Goal: Answer question/provide support: Share knowledge or assist other users

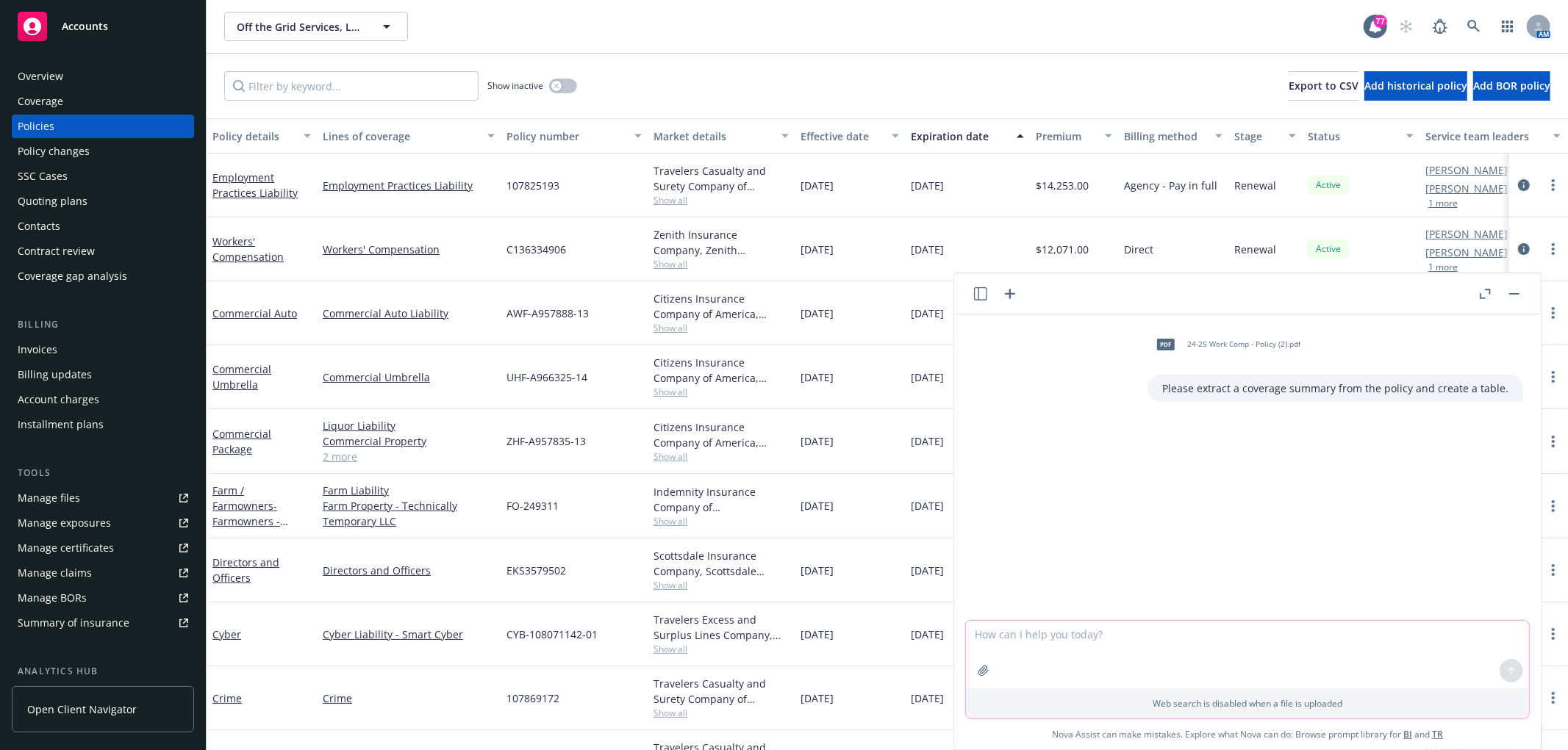
drag, startPoint x: 0, startPoint y: 0, endPoint x: 1167, endPoint y: 636, distance: 1329.1
click at [1167, 636] on textarea at bounding box center [1247, 655] width 563 height 67
click at [261, 256] on link "Workers' Compensation" at bounding box center [248, 248] width 71 height 29
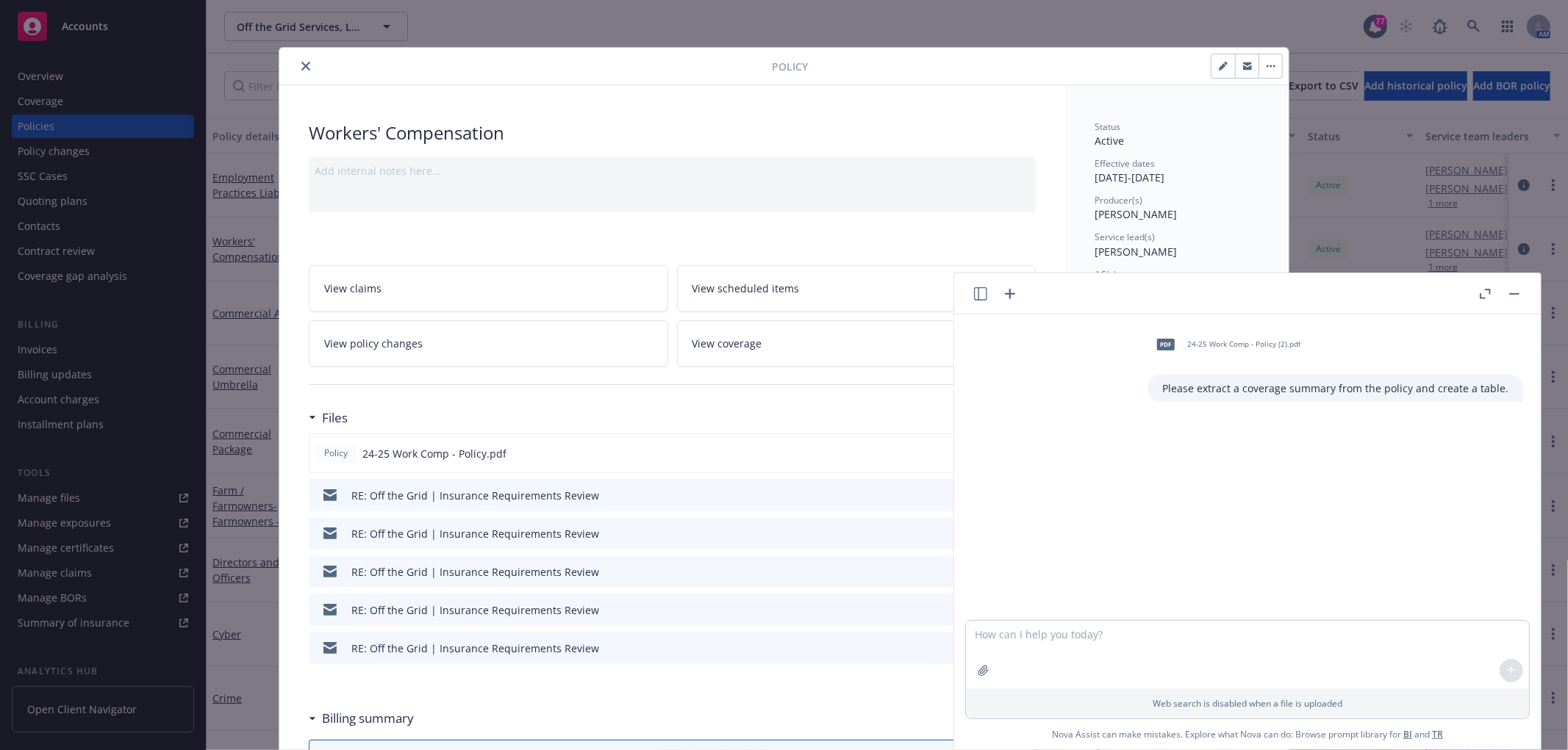
click at [1522, 291] on button "button" at bounding box center [1514, 293] width 18 height 18
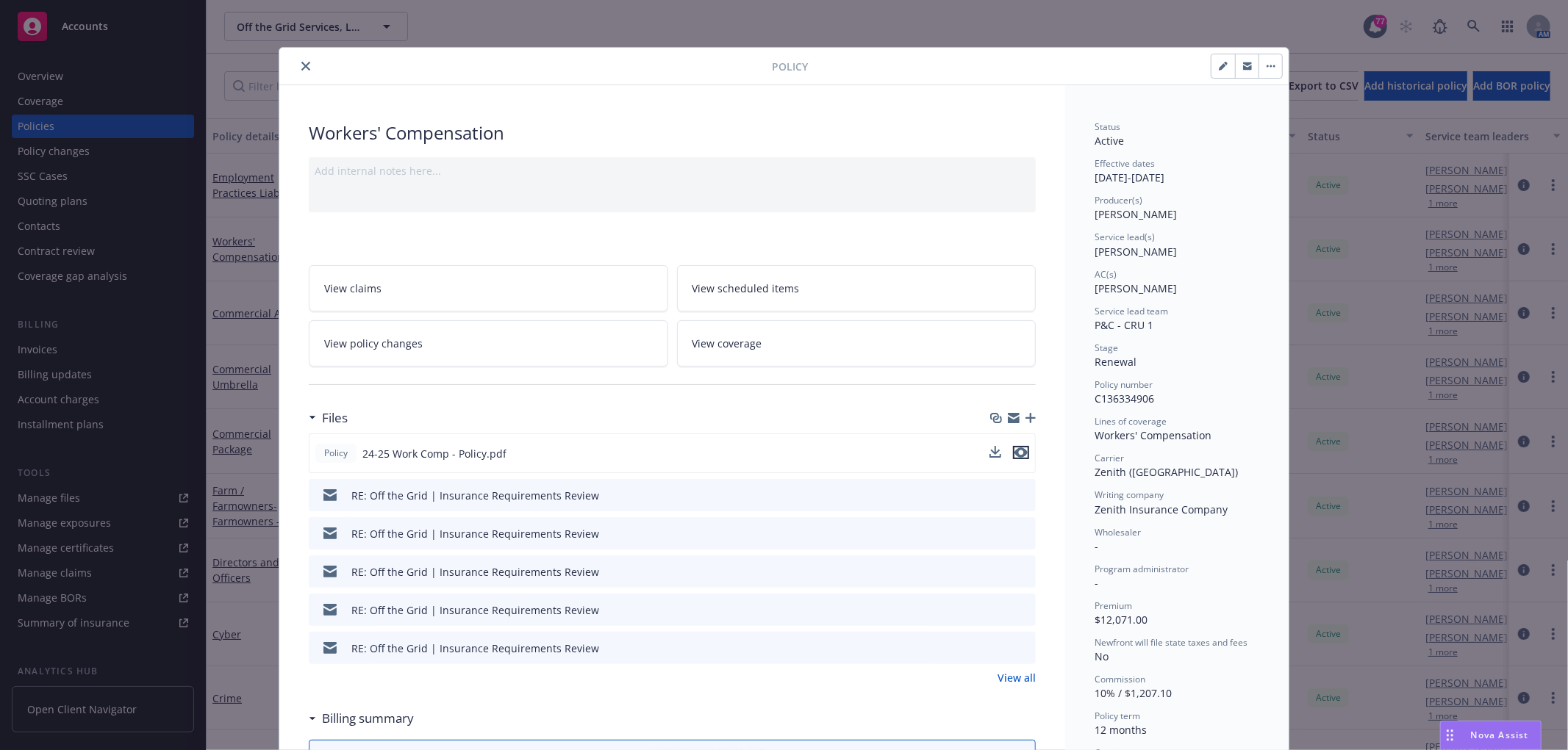
click at [1019, 449] on icon "preview file" at bounding box center [1021, 452] width 13 height 10
drag, startPoint x: 1154, startPoint y: 399, endPoint x: 1077, endPoint y: 399, distance: 77.0
copy span "C136334906"
click at [1505, 736] on span "Nova Assist" at bounding box center [1500, 734] width 58 height 12
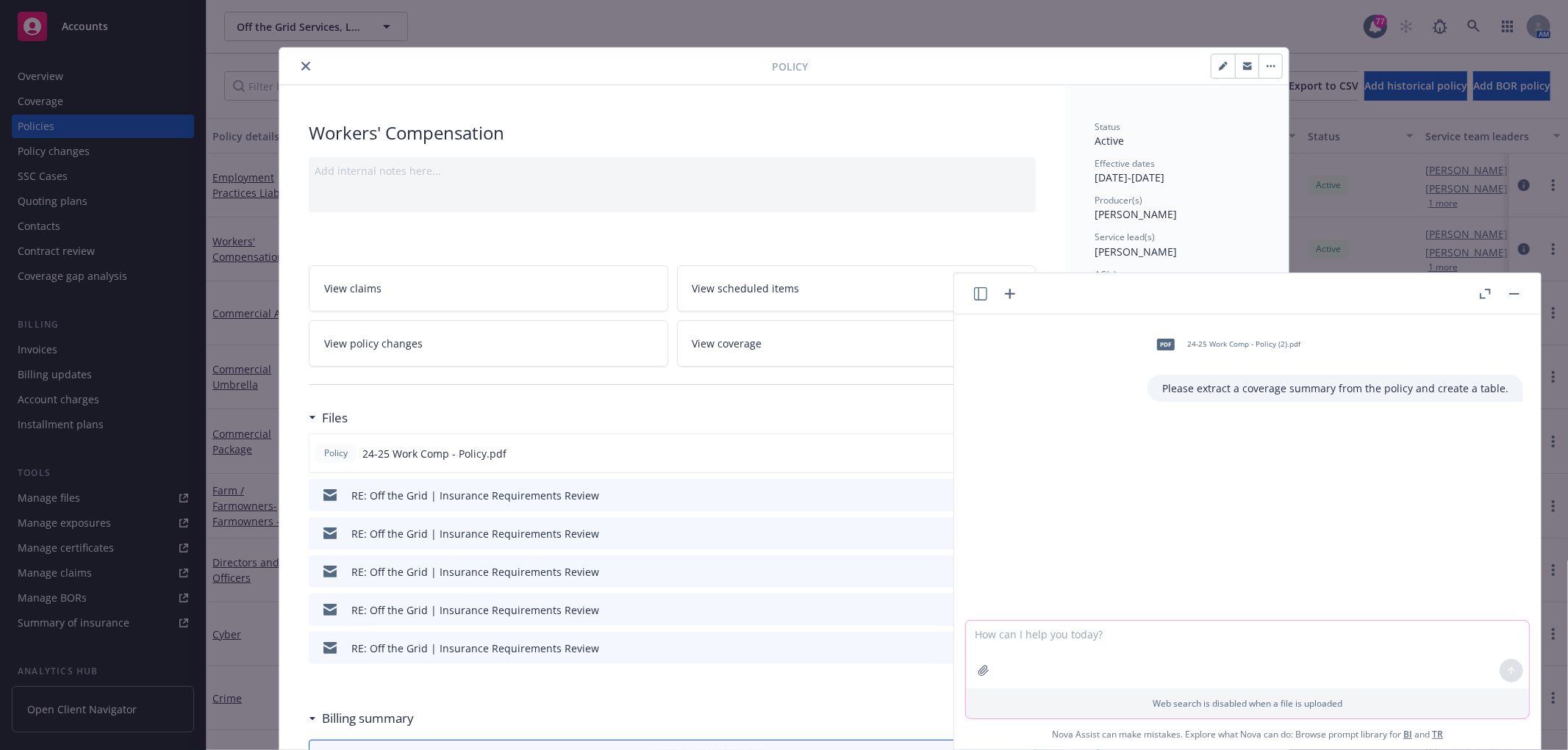
click at [1093, 644] on textarea at bounding box center [1247, 655] width 563 height 67
type textarea "Can you please extract exposure information from policy?"
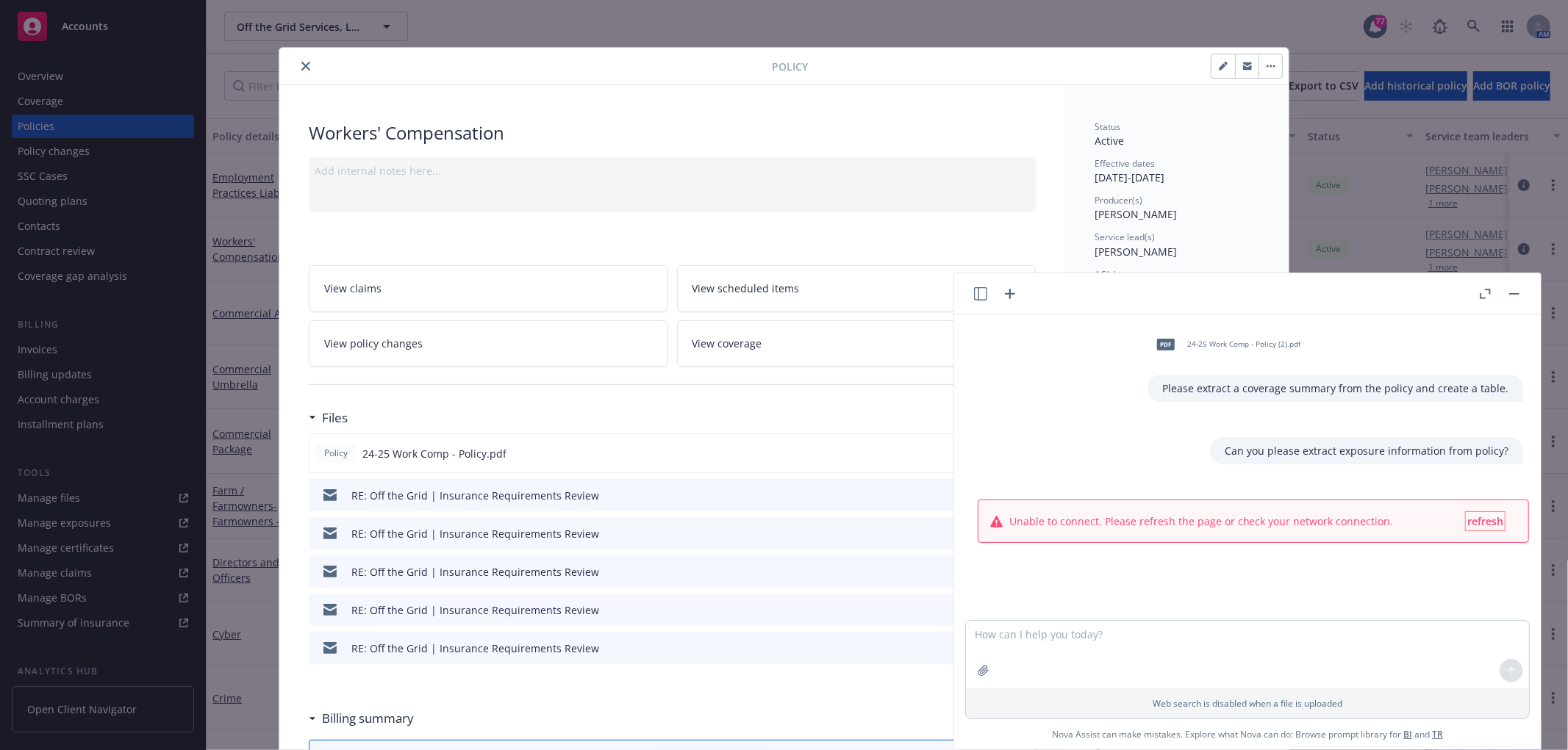
click at [1488, 526] on span "refresh" at bounding box center [1485, 521] width 36 height 14
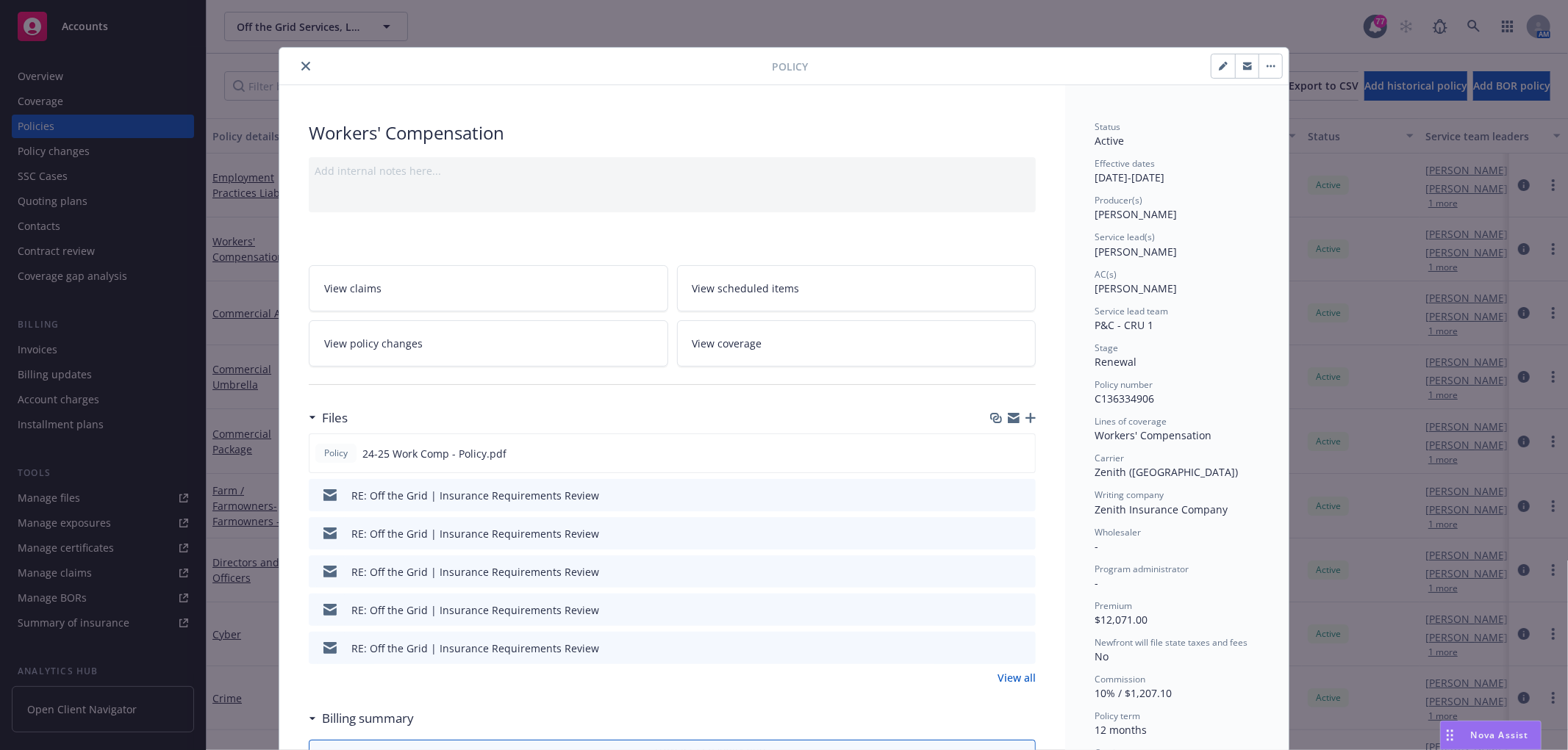
click at [1471, 733] on span "Nova Assist" at bounding box center [1500, 734] width 58 height 12
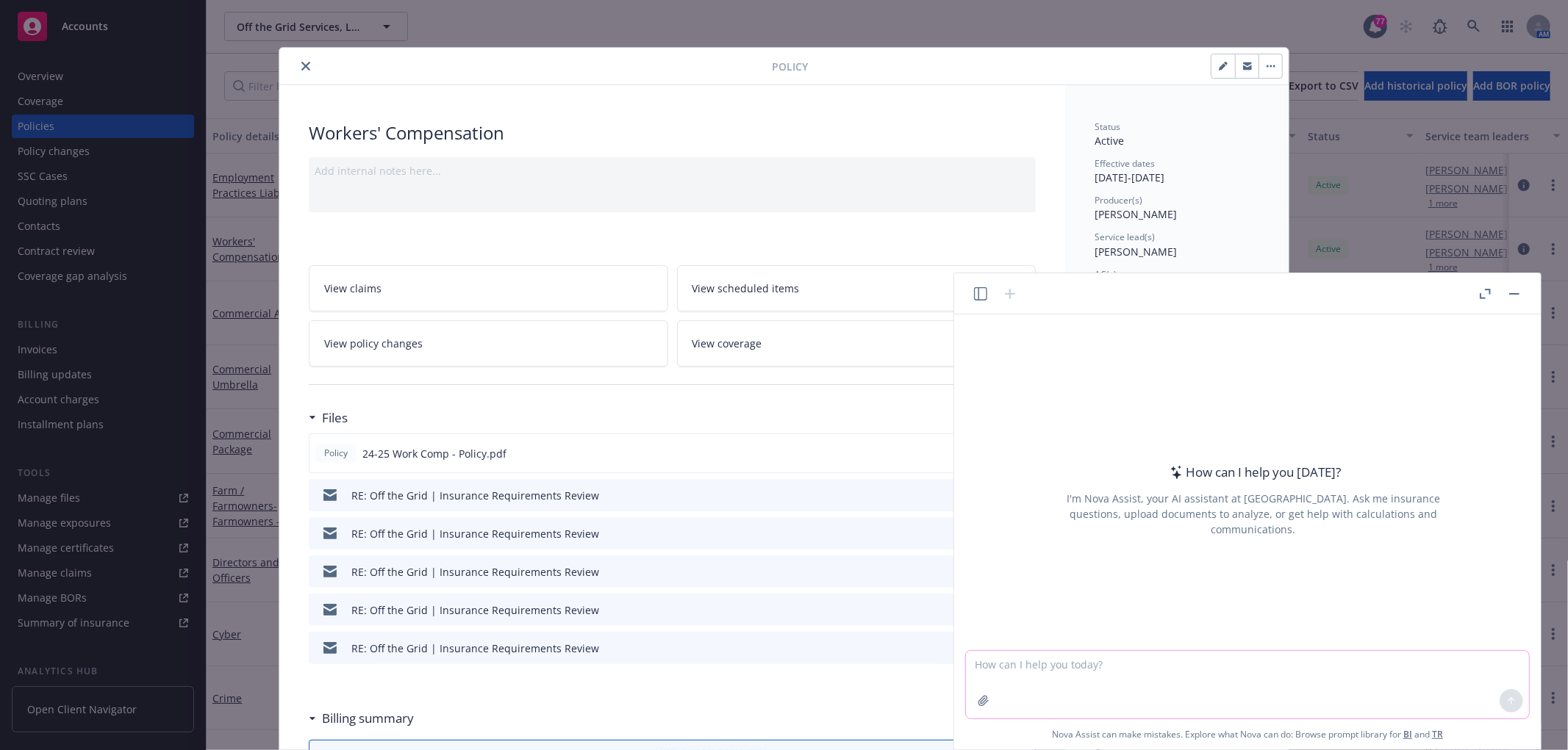
click at [1250, 695] on textarea at bounding box center [1247, 685] width 563 height 67
click at [984, 700] on icon "button" at bounding box center [983, 700] width 12 height 12
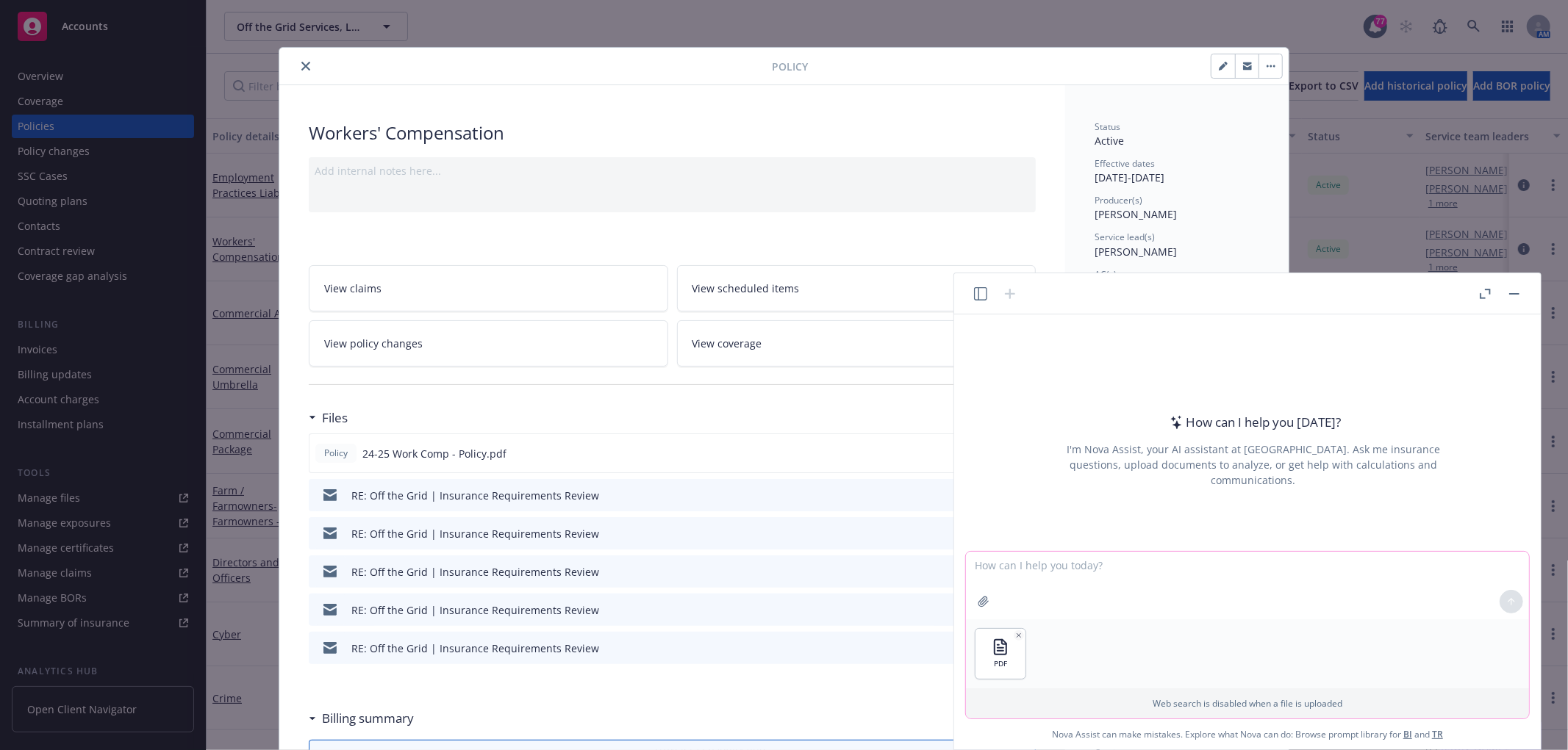
click at [972, 590] on button "button" at bounding box center [983, 601] width 23 height 23
click at [1136, 559] on textarea at bounding box center [1247, 586] width 563 height 67
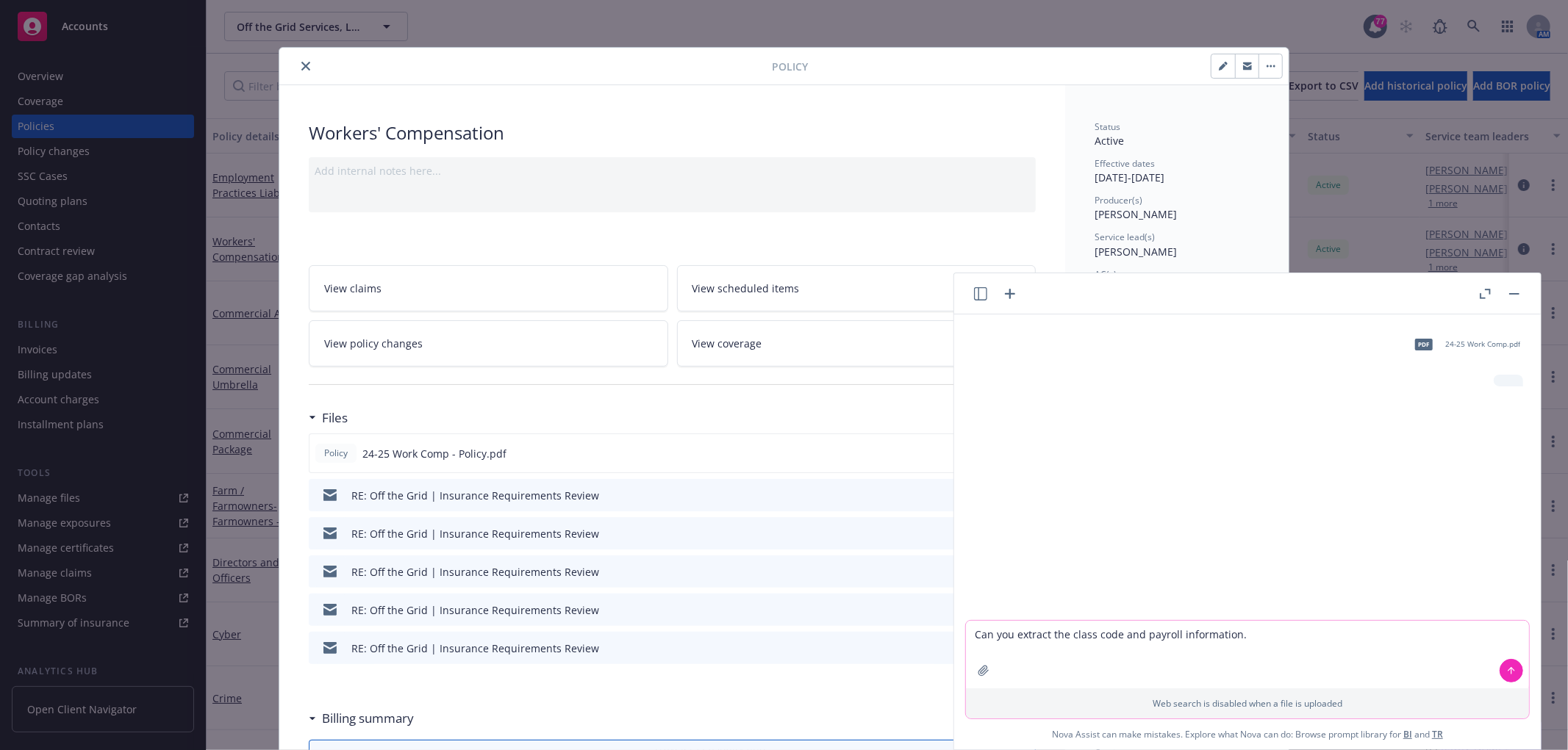
type textarea "Can you extract the class code and payroll information."
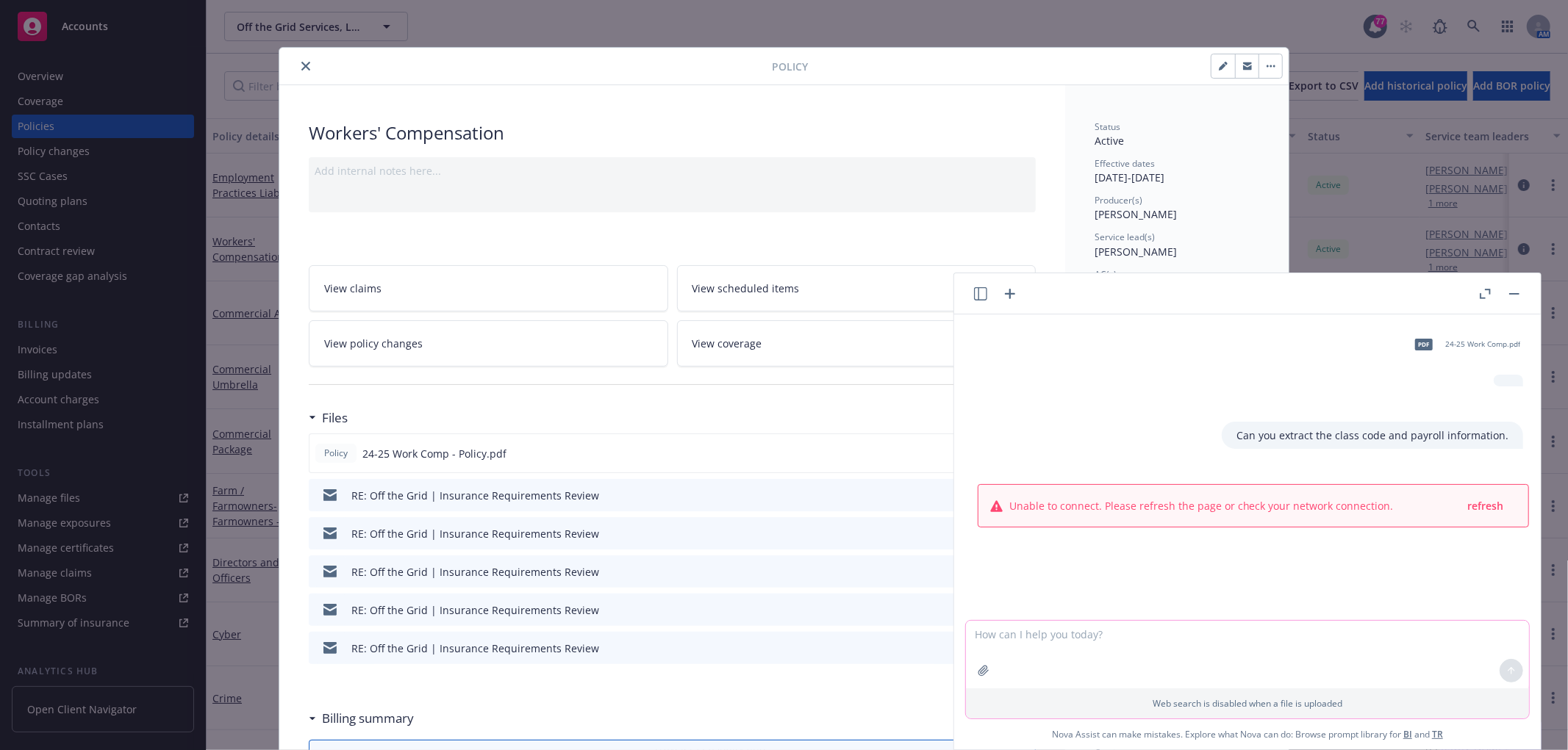
click at [1057, 655] on textarea at bounding box center [1247, 655] width 563 height 67
click at [1061, 651] on textarea at bounding box center [1247, 655] width 563 height 67
type textarea "C"
click at [1517, 296] on button "button" at bounding box center [1514, 293] width 18 height 18
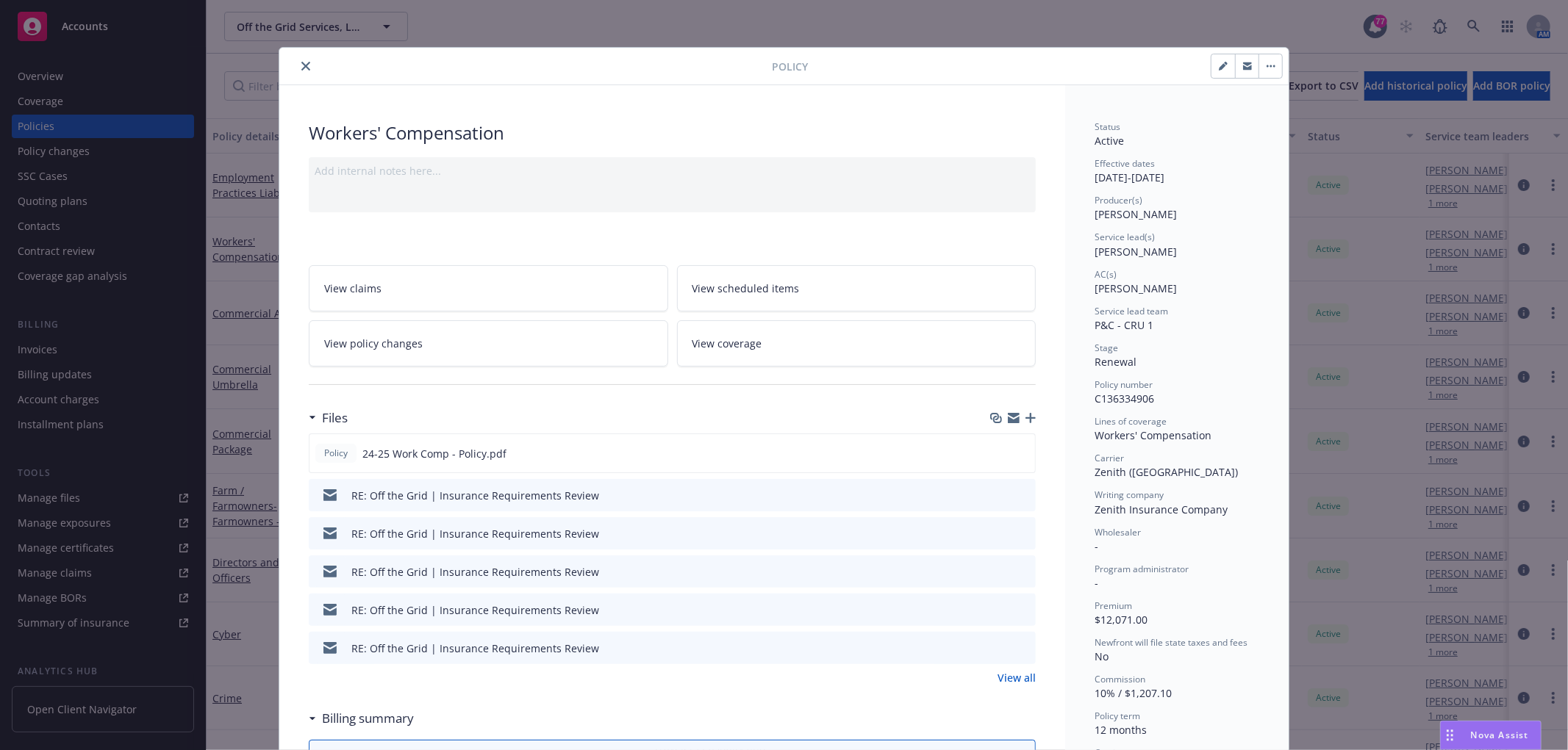
click at [974, 59] on div at bounding box center [1046, 65] width 475 height 25
